Goal: Task Accomplishment & Management: Manage account settings

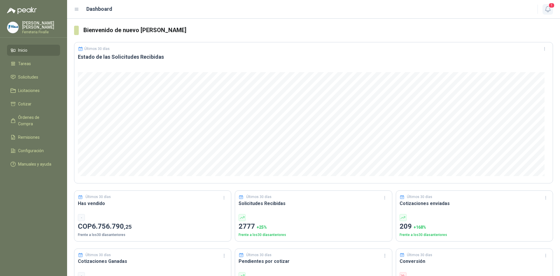
click at [545, 6] on icon "button" at bounding box center [548, 9] width 7 height 7
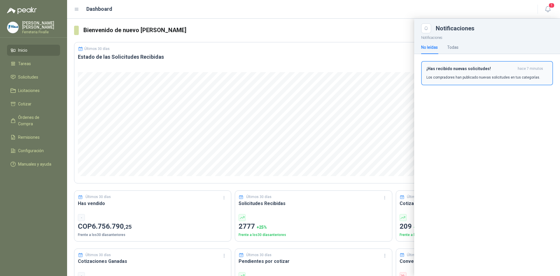
click at [482, 71] on div "¡Has recibido nuevas solicitudes! hace 7 minutos Los compradores han publicado …" at bounding box center [487, 73] width 121 height 14
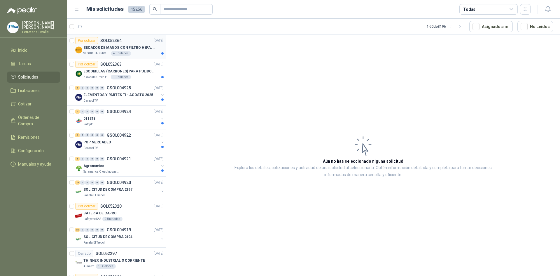
click at [150, 52] on div "SEGURIDAD PROVISER LTDA 4 Unidades" at bounding box center [123, 53] width 80 height 5
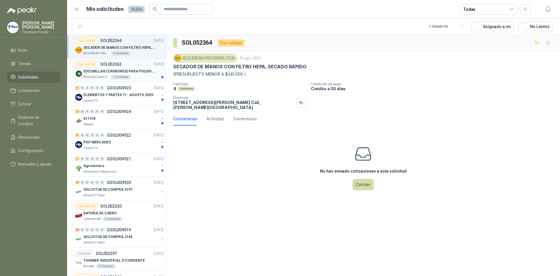
click at [150, 79] on article "Por cotizar SOL052363 [DATE] ESCOBILLAS (CARBONES) PARA PULIDORA DEWALT BioCost…" at bounding box center [116, 70] width 99 height 24
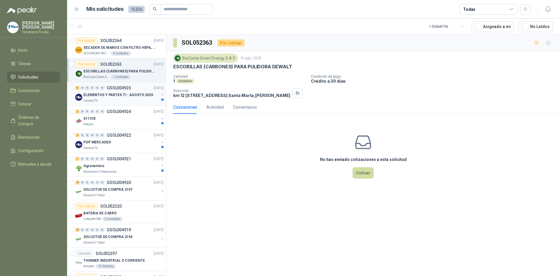
click at [131, 95] on p "ELEMENTOS Y PARTES TI - AGOSTO 2025" at bounding box center [118, 95] width 70 height 6
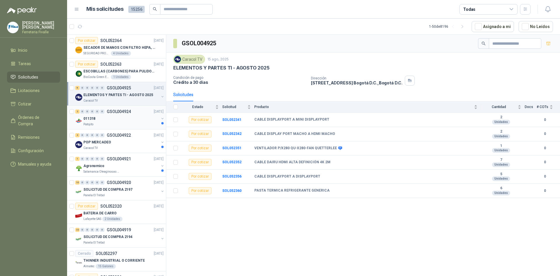
click at [124, 120] on div "011318" at bounding box center [121, 118] width 76 height 7
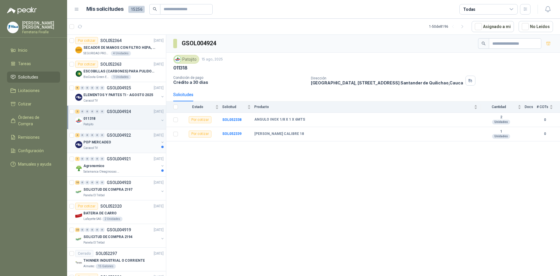
click at [130, 141] on div "POP MERCADEO" at bounding box center [121, 142] width 76 height 7
